Goal: Find specific page/section: Find specific page/section

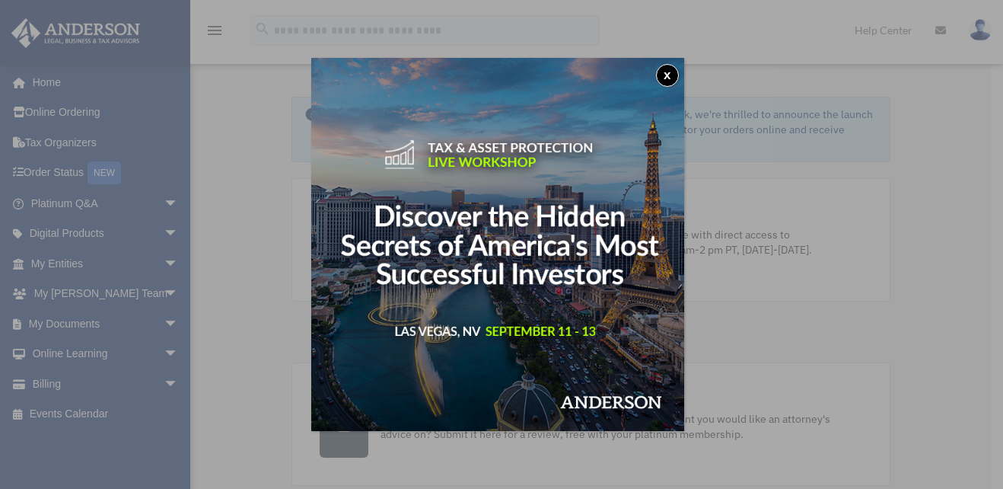
click at [165, 265] on div "x" at bounding box center [501, 244] width 1003 height 489
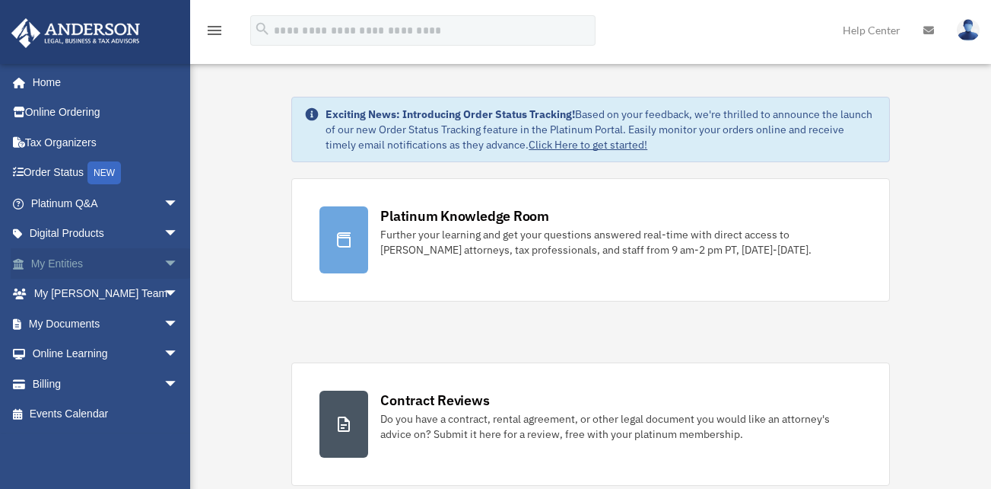
click at [164, 266] on span "arrow_drop_down" at bounding box center [179, 263] width 30 height 31
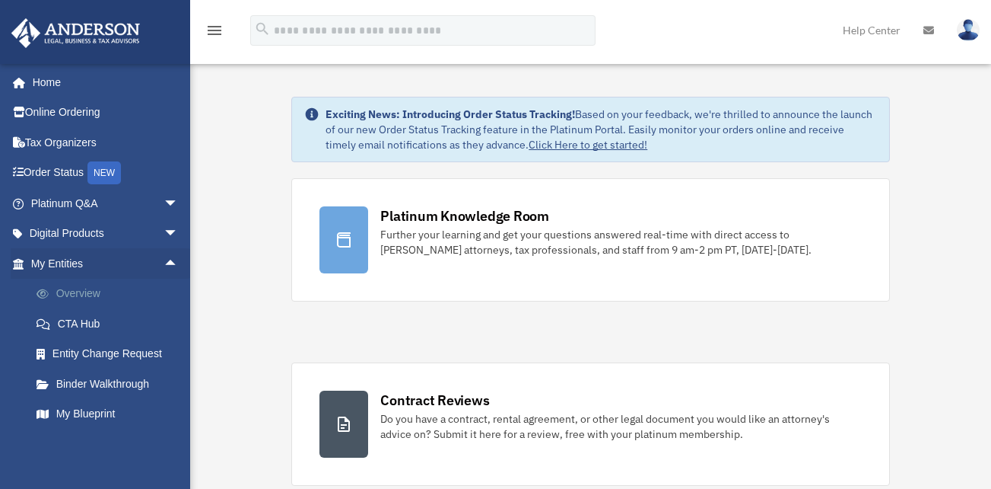
click at [109, 288] on link "Overview" at bounding box center [111, 293] width 180 height 30
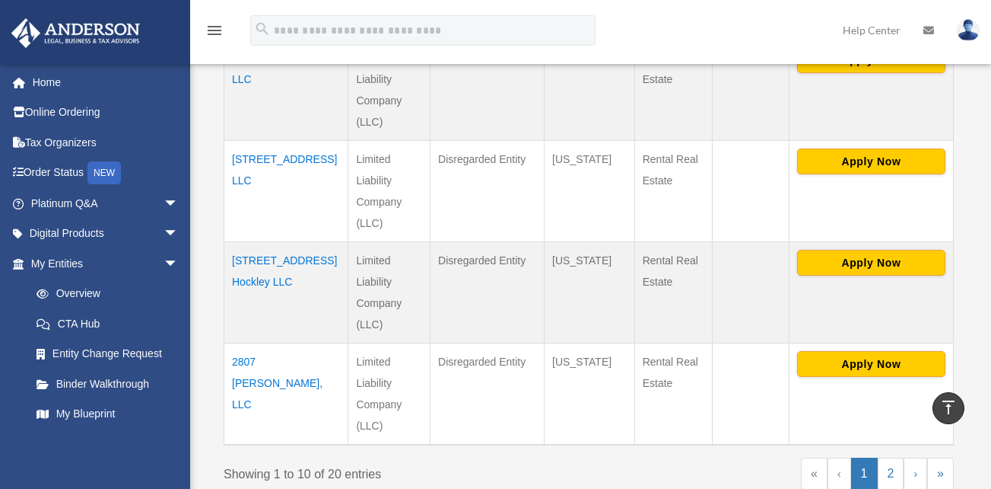
scroll to position [177, 0]
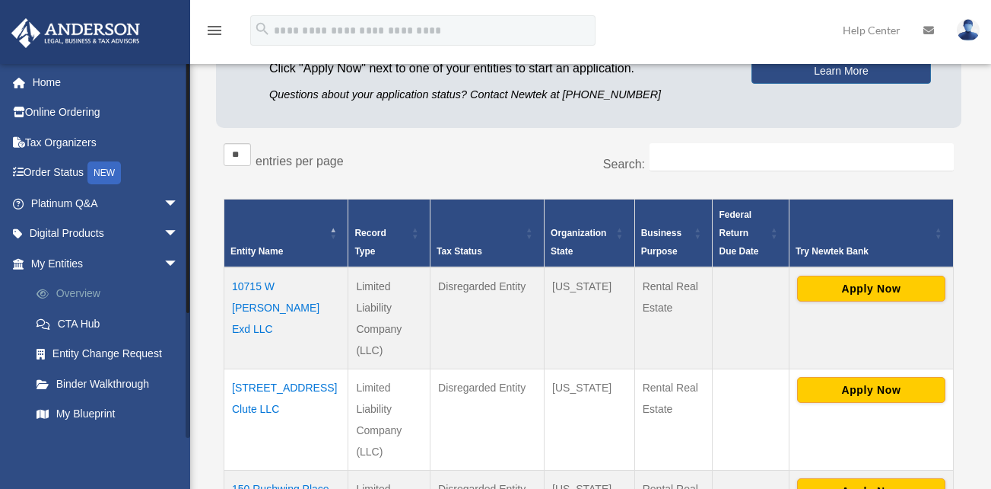
click at [97, 297] on link "Overview" at bounding box center [111, 293] width 180 height 30
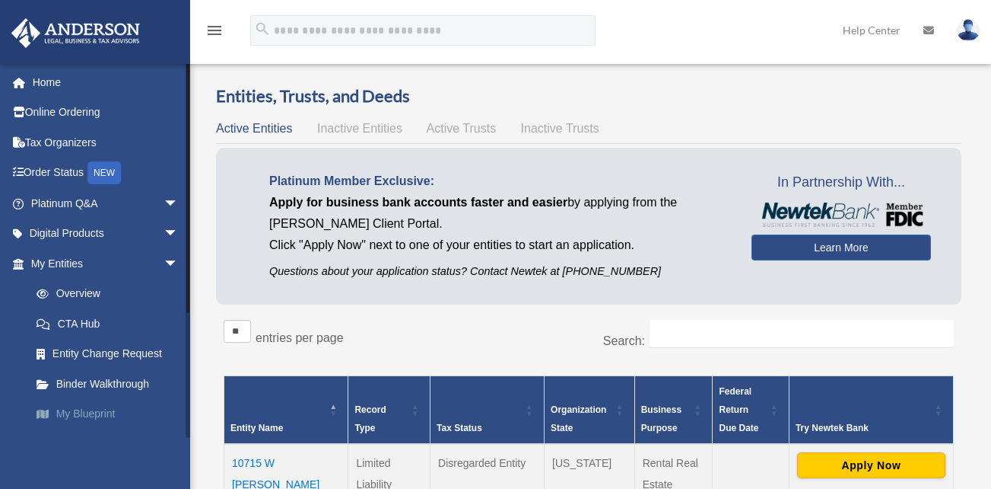
click at [95, 403] on link "My Blueprint" at bounding box center [111, 414] width 180 height 30
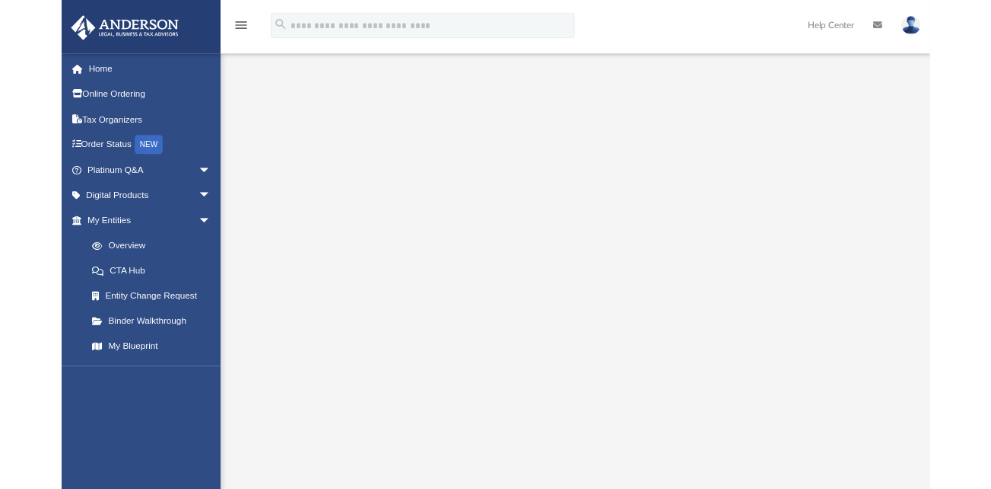
scroll to position [5, 0]
